Goal: Information Seeking & Learning: Check status

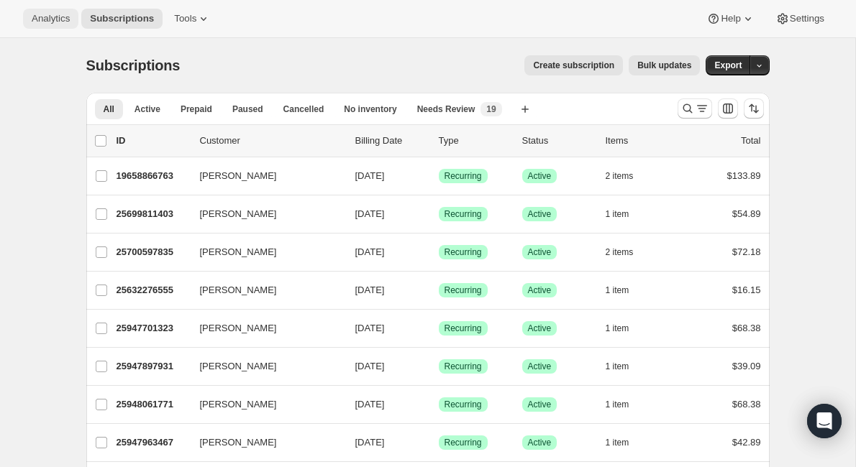
click at [54, 17] on span "Analytics" at bounding box center [51, 19] width 38 height 12
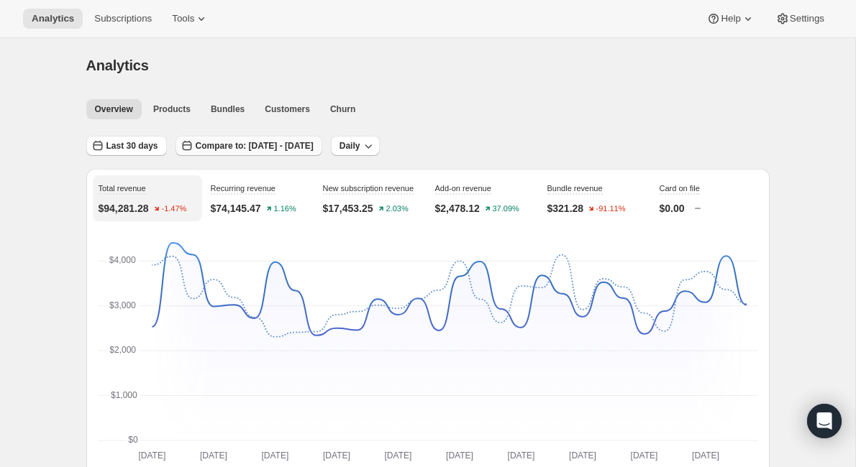
click at [211, 148] on span "Compare to: [DATE] - [DATE]" at bounding box center [255, 146] width 118 height 12
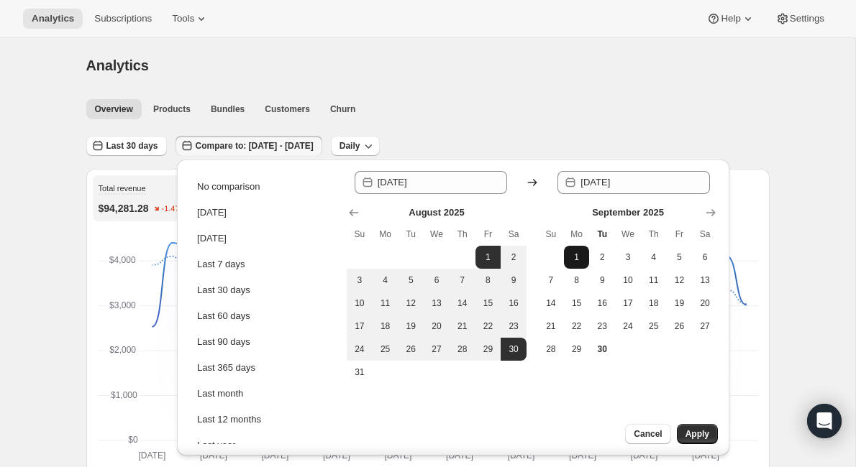
click at [569, 255] on button "1" at bounding box center [577, 257] width 26 height 23
type input "[DATE]"
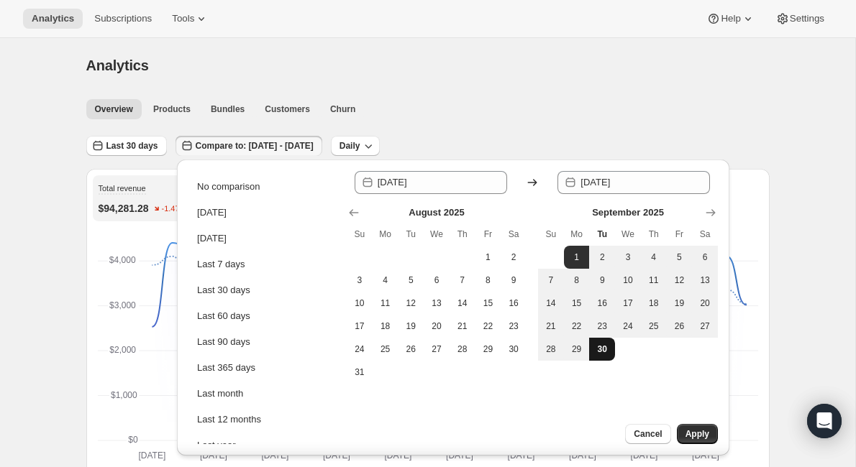
click at [602, 352] on span "30" at bounding box center [602, 350] width 14 height 12
type input "[DATE]"
click at [697, 435] on span "Apply" at bounding box center [697, 435] width 24 height 12
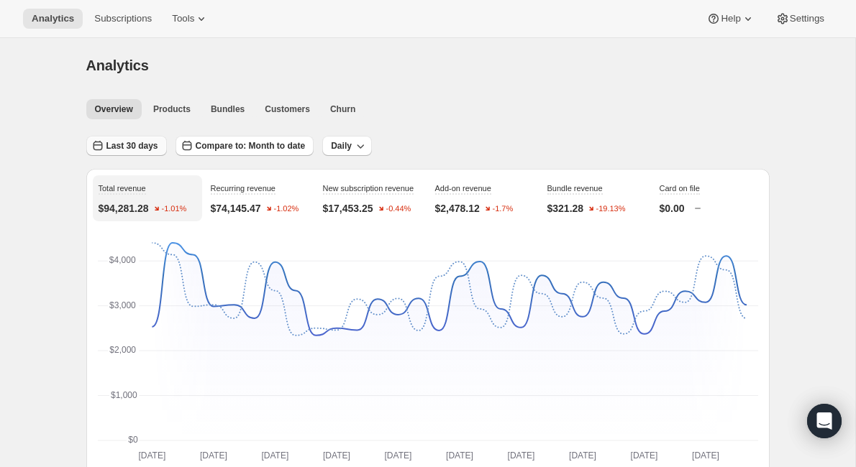
click at [106, 150] on span "Last 30 days" at bounding box center [132, 146] width 52 height 12
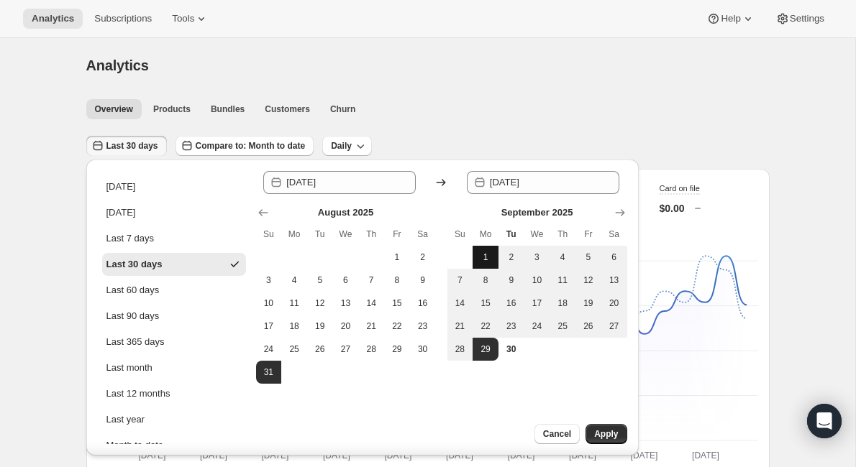
click at [482, 255] on span "1" at bounding box center [485, 258] width 14 height 12
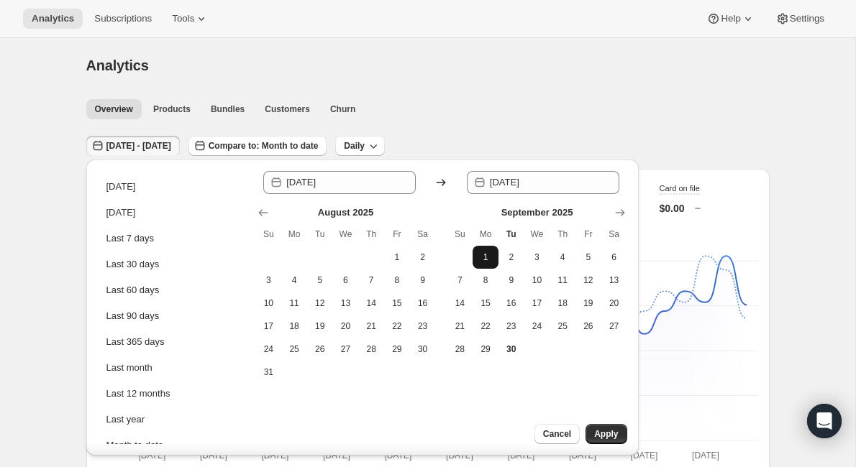
type input "[DATE]"
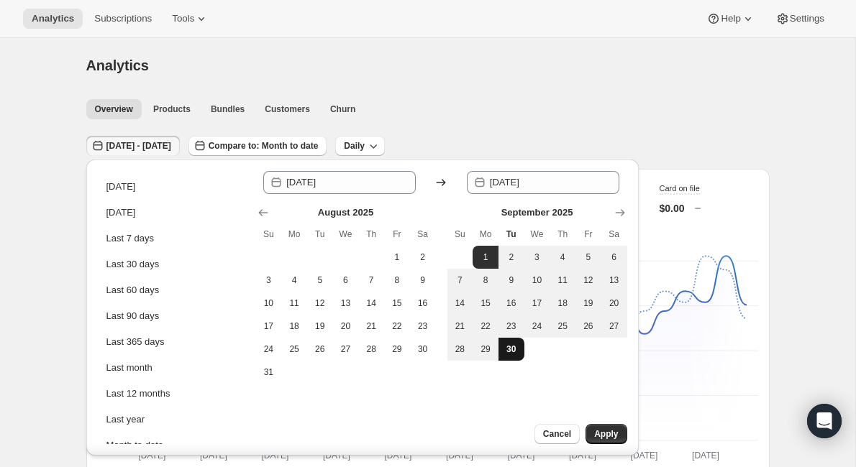
click at [511, 351] on span "30" at bounding box center [511, 350] width 14 height 12
type input "[DATE]"
click at [609, 433] on span "Apply" at bounding box center [606, 435] width 24 height 12
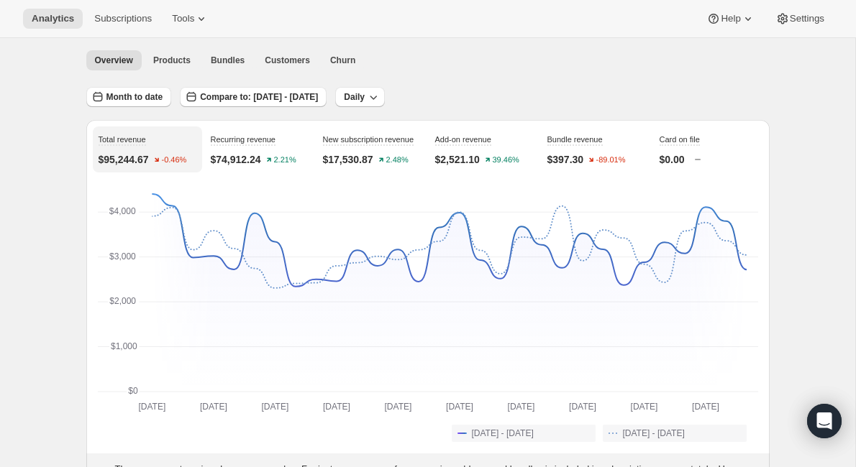
scroll to position [47, 0]
click at [118, 102] on span "Month to date" at bounding box center [134, 99] width 57 height 12
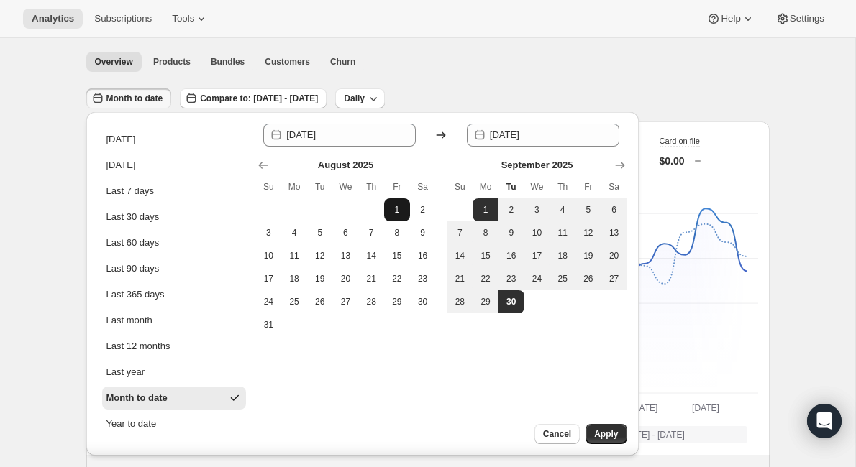
click at [400, 209] on span "1" at bounding box center [397, 210] width 14 height 12
type input "[DATE]"
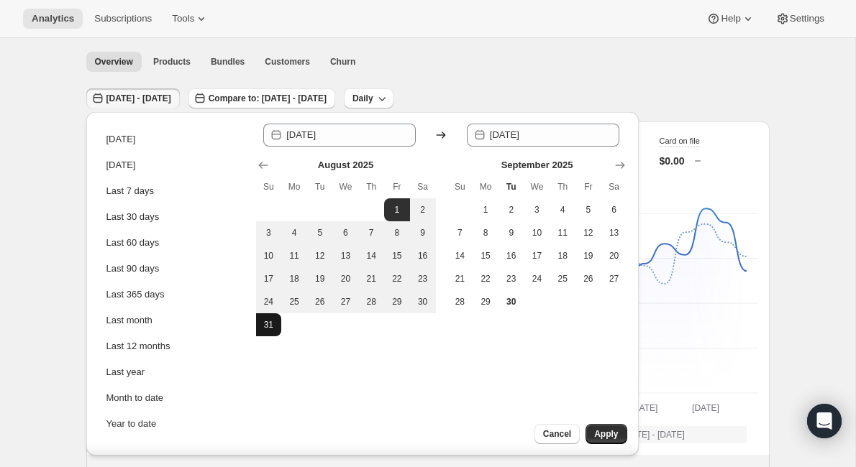
click at [271, 318] on button "31" at bounding box center [269, 325] width 26 height 23
type input "[DATE]"
click at [611, 430] on span "Apply" at bounding box center [606, 435] width 24 height 12
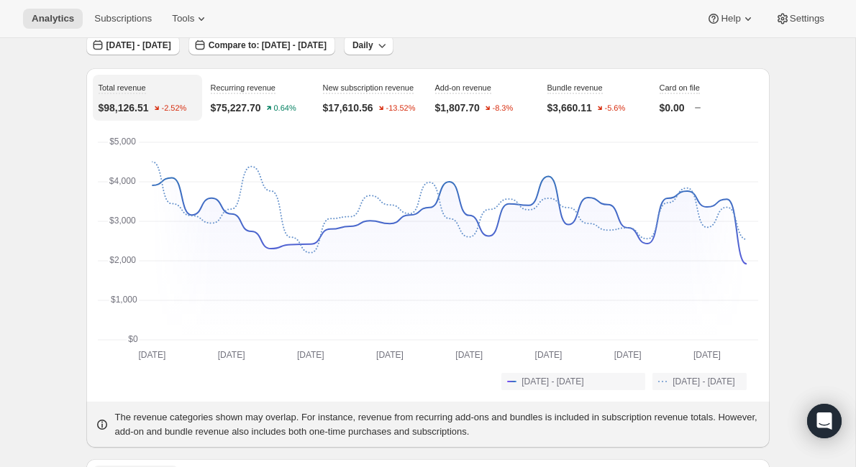
scroll to position [0, 0]
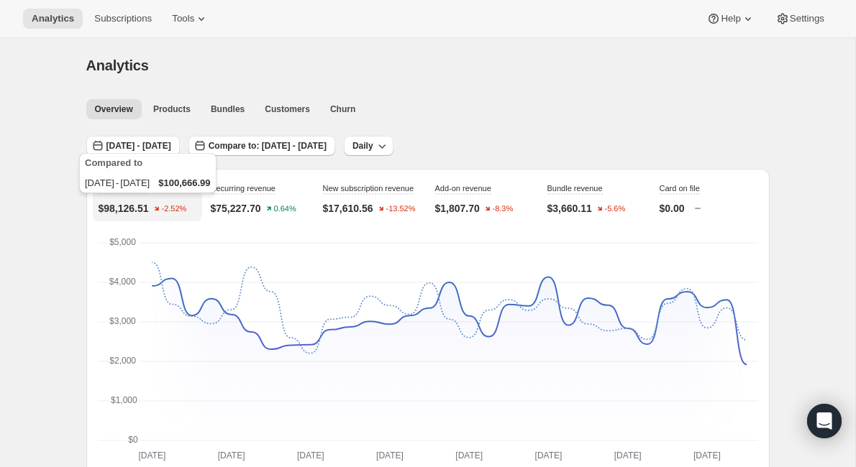
click at [174, 151] on div "Compared to [DATE] - [DATE] $100,666.99" at bounding box center [147, 176] width 143 height 52
click at [171, 150] on span "[DATE] - [DATE]" at bounding box center [138, 146] width 65 height 12
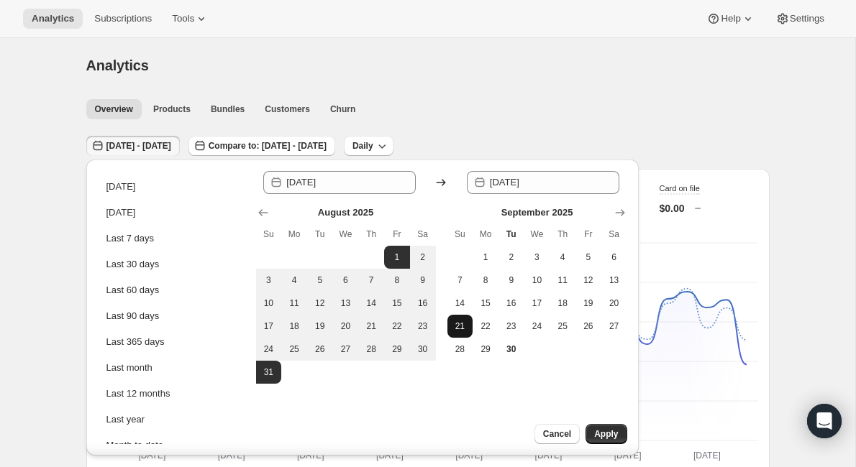
click at [459, 331] on span "21" at bounding box center [460, 327] width 14 height 12
type input "[DATE]"
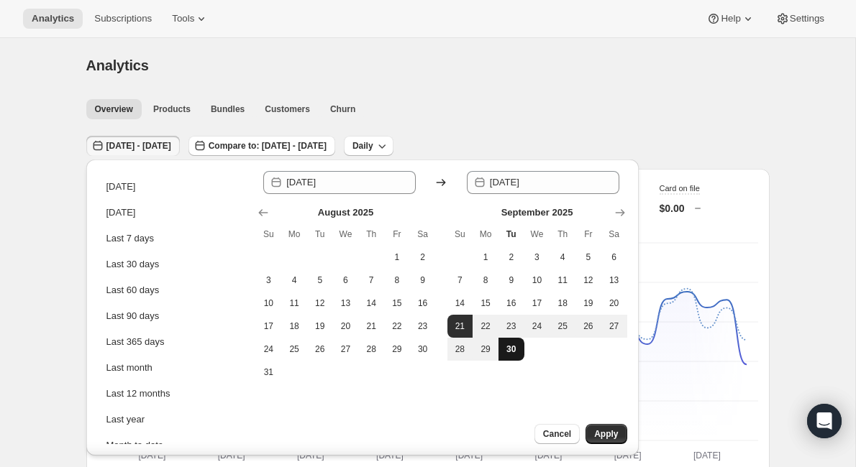
click at [510, 346] on span "30" at bounding box center [511, 350] width 14 height 12
type input "[DATE]"
click at [608, 437] on span "Apply" at bounding box center [606, 435] width 24 height 12
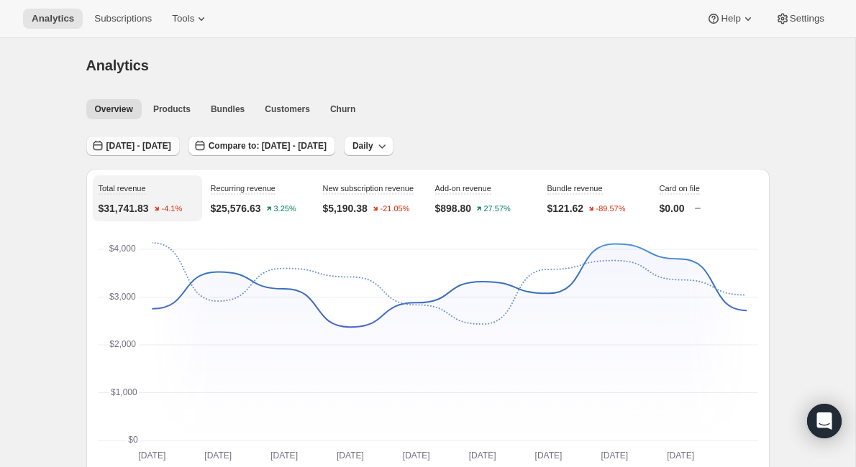
click at [150, 150] on span "[DATE] - [DATE]" at bounding box center [138, 146] width 65 height 12
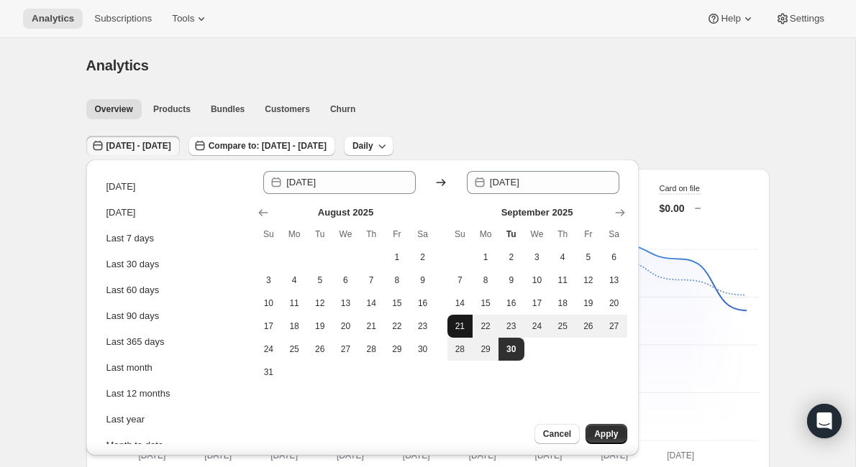
click at [460, 330] on span "21" at bounding box center [460, 327] width 14 height 12
click at [613, 327] on span "27" at bounding box center [614, 327] width 14 height 12
type input "[DATE]"
click at [611, 434] on span "Apply" at bounding box center [606, 435] width 24 height 12
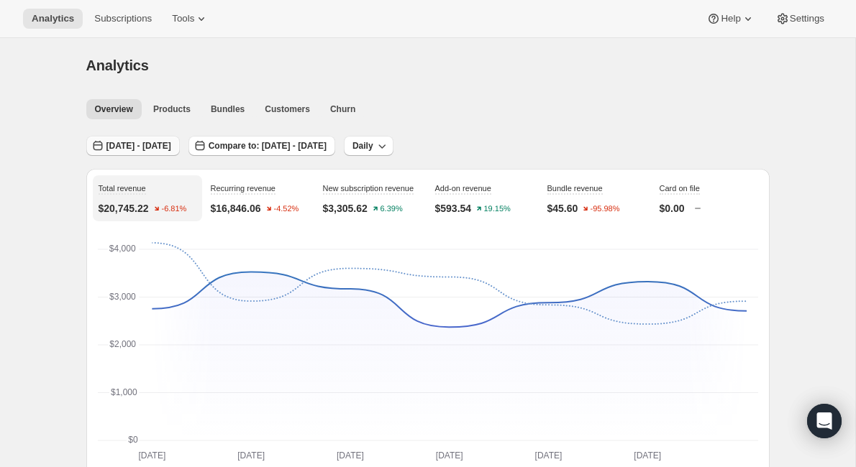
click at [128, 146] on span "[DATE] - [DATE]" at bounding box center [138, 146] width 65 height 12
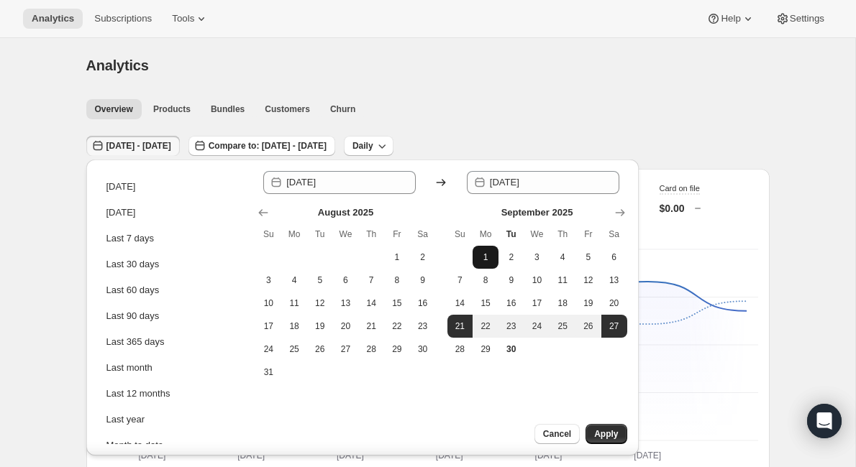
click at [490, 255] on span "1" at bounding box center [485, 258] width 14 height 12
type input "[DATE]"
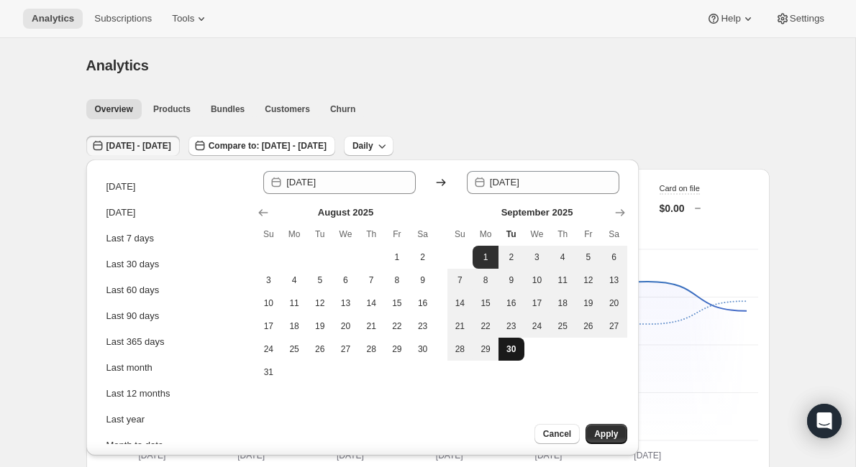
click at [514, 354] on span "30" at bounding box center [511, 350] width 14 height 12
type input "[DATE]"
click at [609, 432] on span "Apply" at bounding box center [606, 435] width 24 height 12
